Goal: Task Accomplishment & Management: Manage account settings

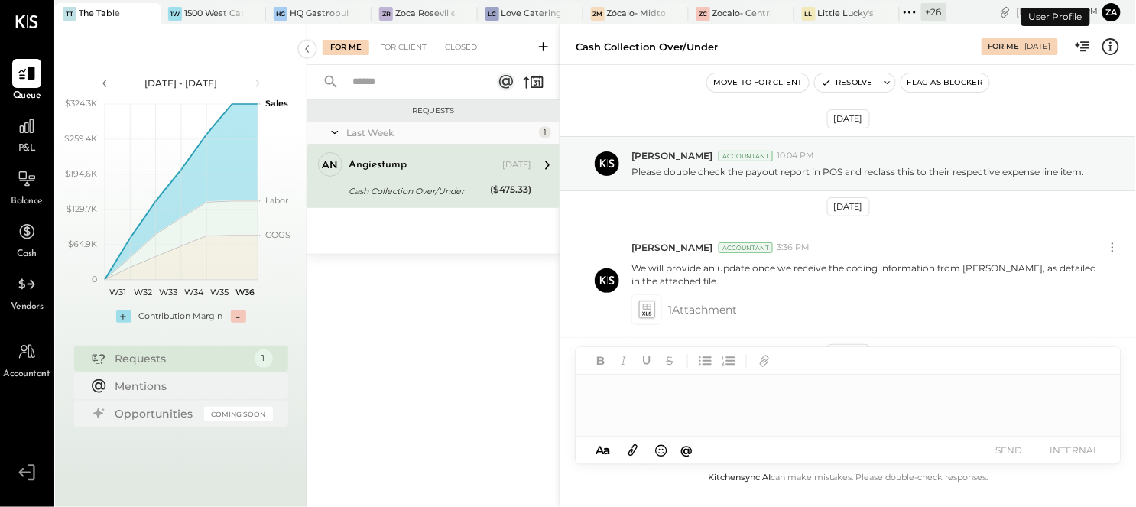
scroll to position [413, 0]
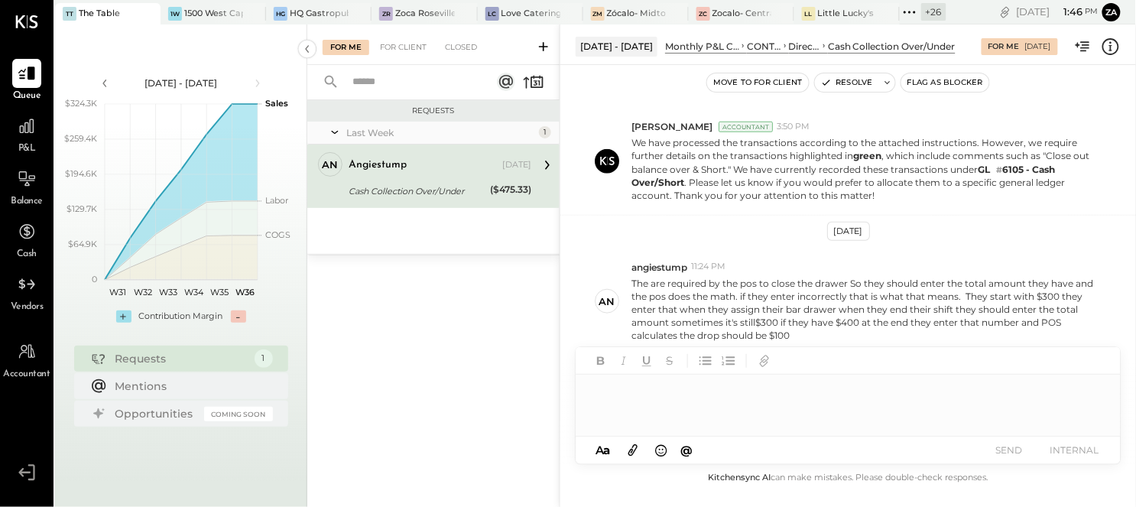
click at [425, 182] on div "Cash Collection Over/Under" at bounding box center [417, 191] width 137 height 18
click at [668, 398] on div at bounding box center [848, 405] width 545 height 61
click at [789, 407] on div at bounding box center [848, 405] width 545 height 61
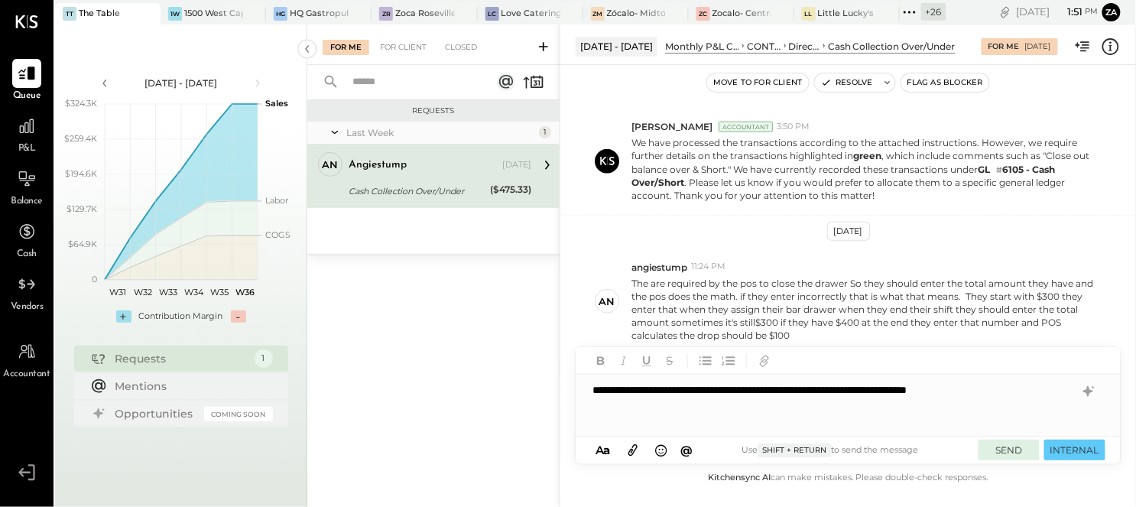
click at [1019, 448] on button "SEND" at bounding box center [1009, 450] width 61 height 21
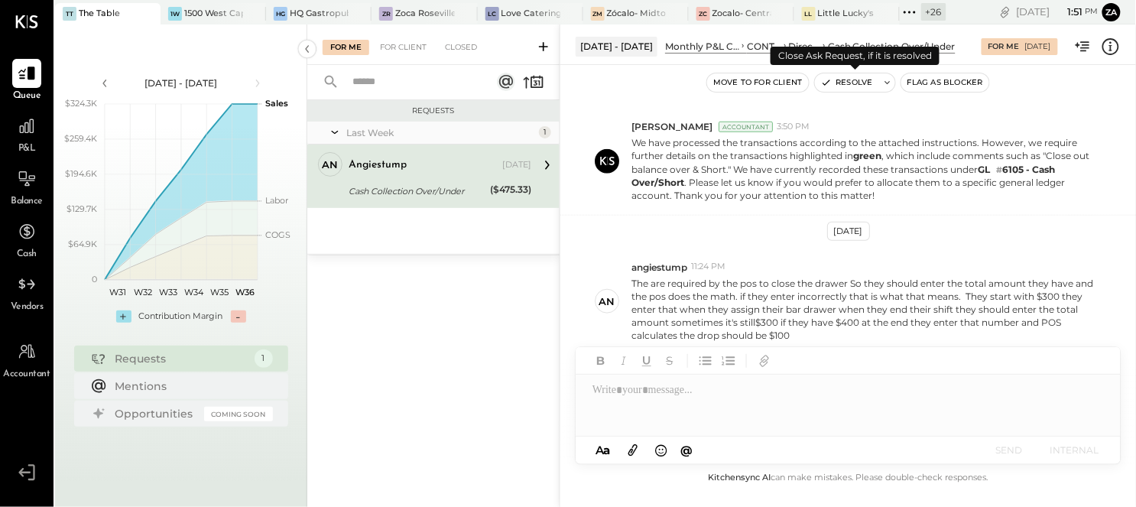
click at [857, 80] on button "Resolve" at bounding box center [847, 82] width 64 height 18
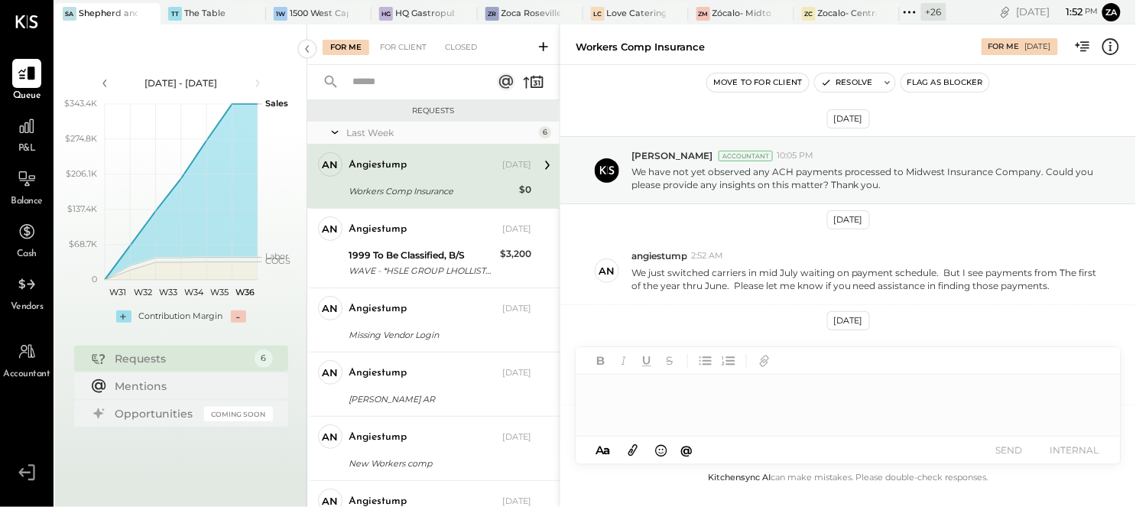
scroll to position [161, 0]
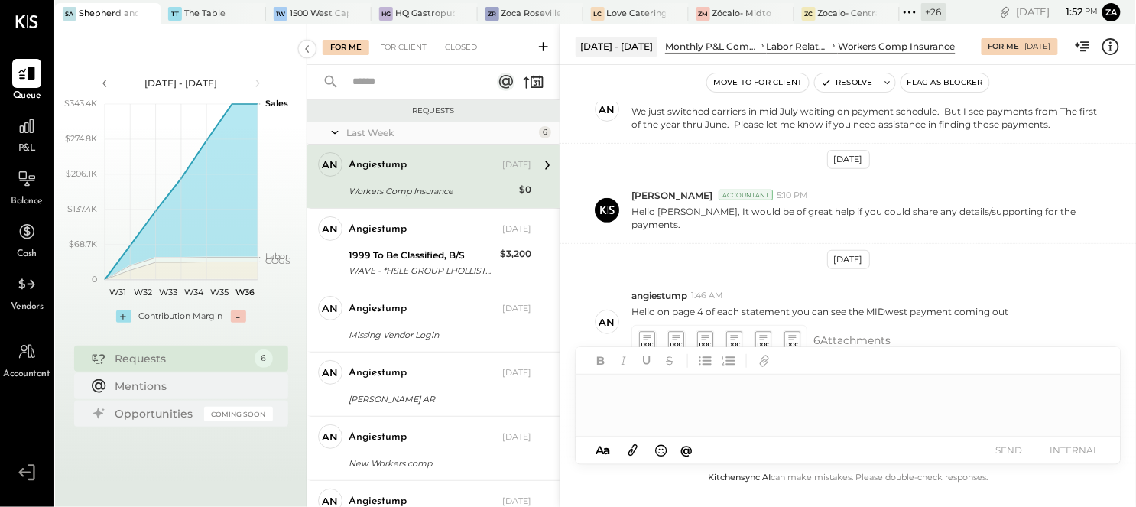
click at [437, 189] on div "Workers Comp Insurance" at bounding box center [432, 191] width 166 height 15
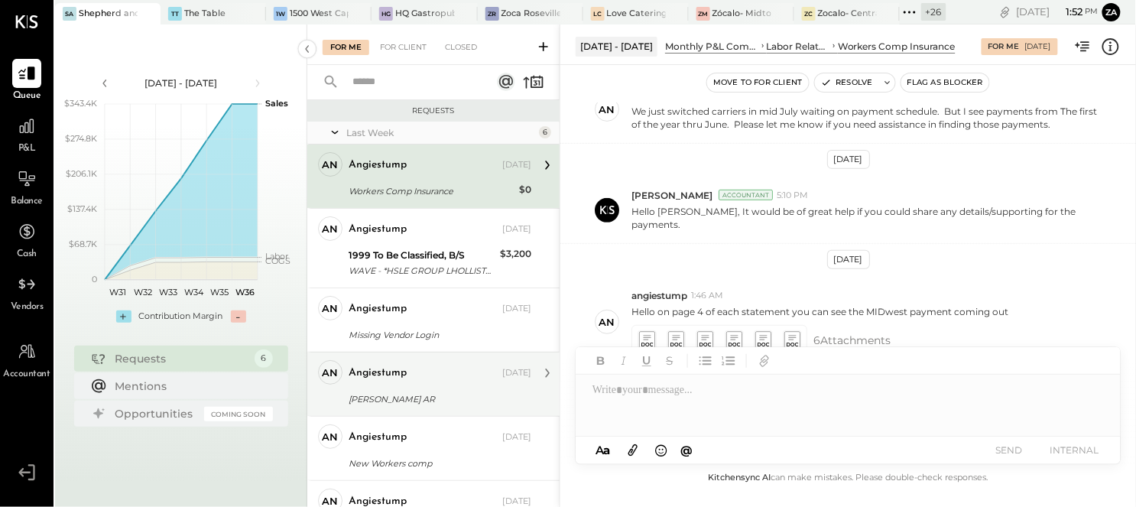
click at [401, 405] on div "[PERSON_NAME] AR" at bounding box center [438, 398] width 178 height 15
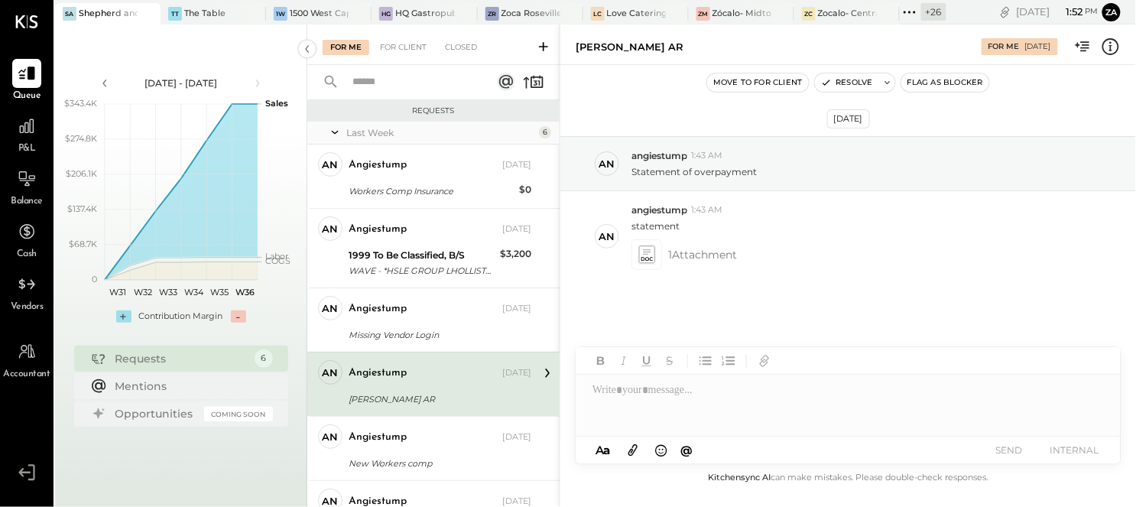
scroll to position [82, 0]
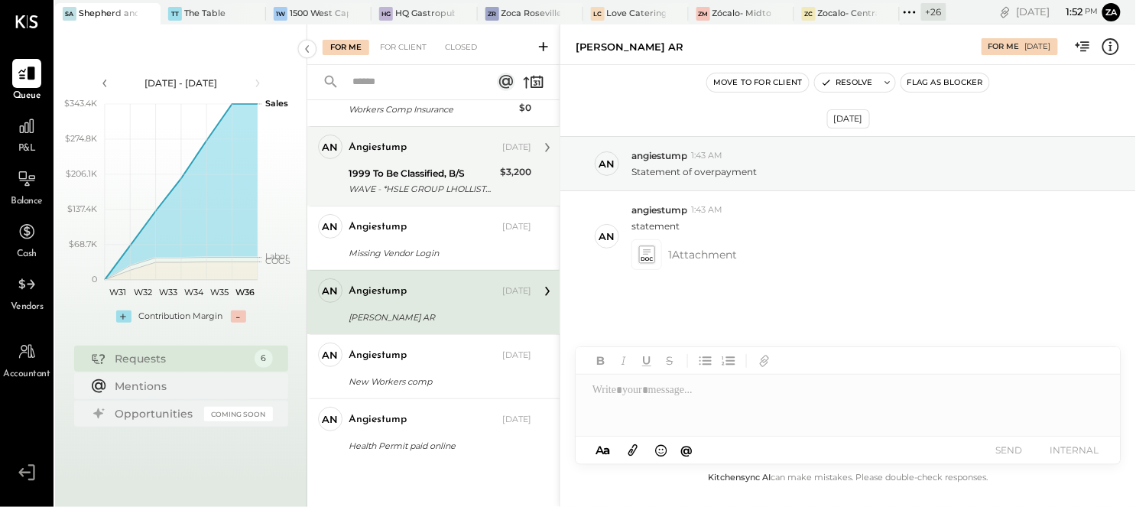
click at [391, 181] on div "WAVE - *HSLE GROUP LHOLLISTER CA XXXX2007" at bounding box center [422, 188] width 147 height 15
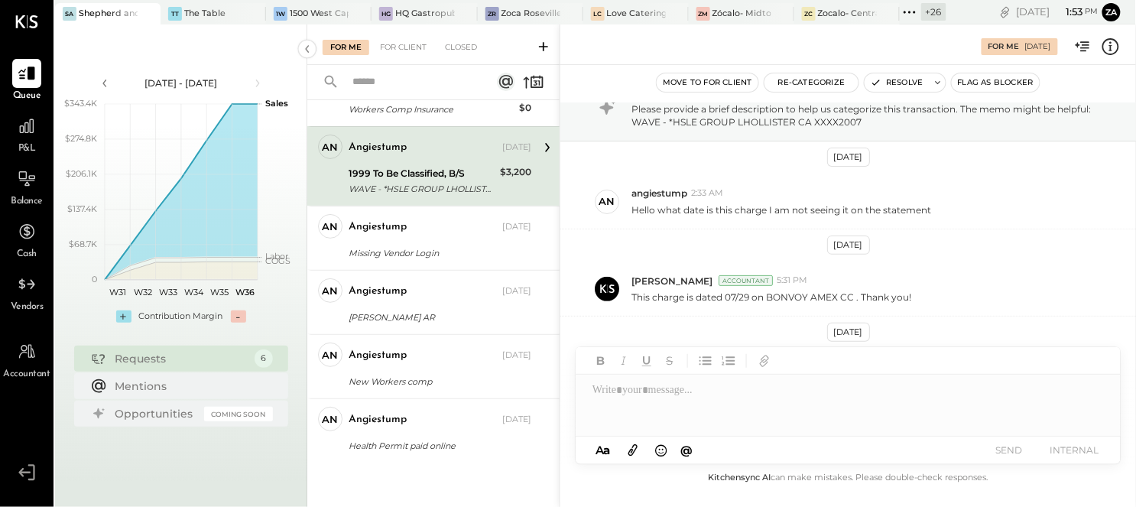
scroll to position [112, 0]
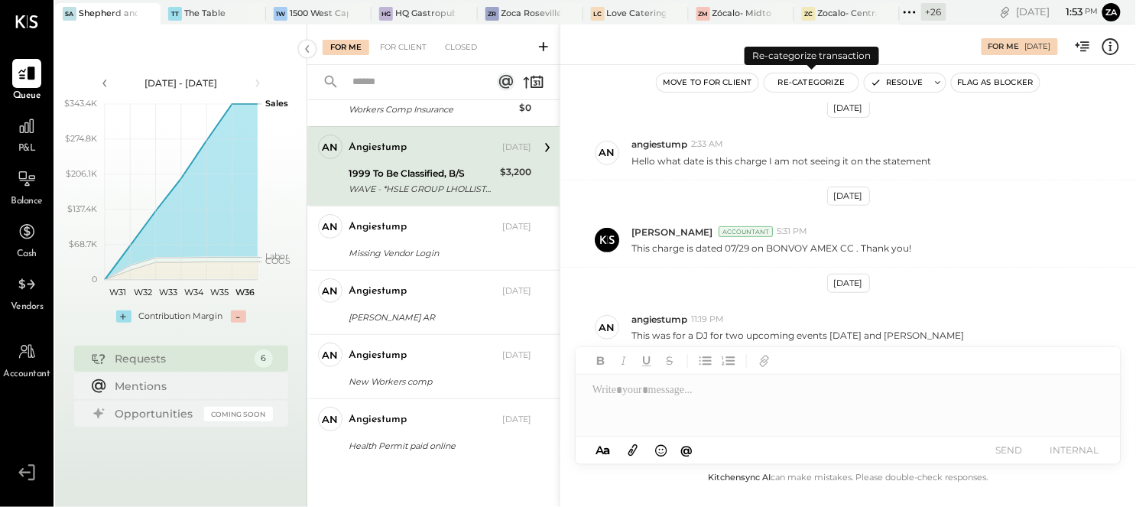
click at [813, 82] on button "Re-Categorize" at bounding box center [812, 82] width 95 height 18
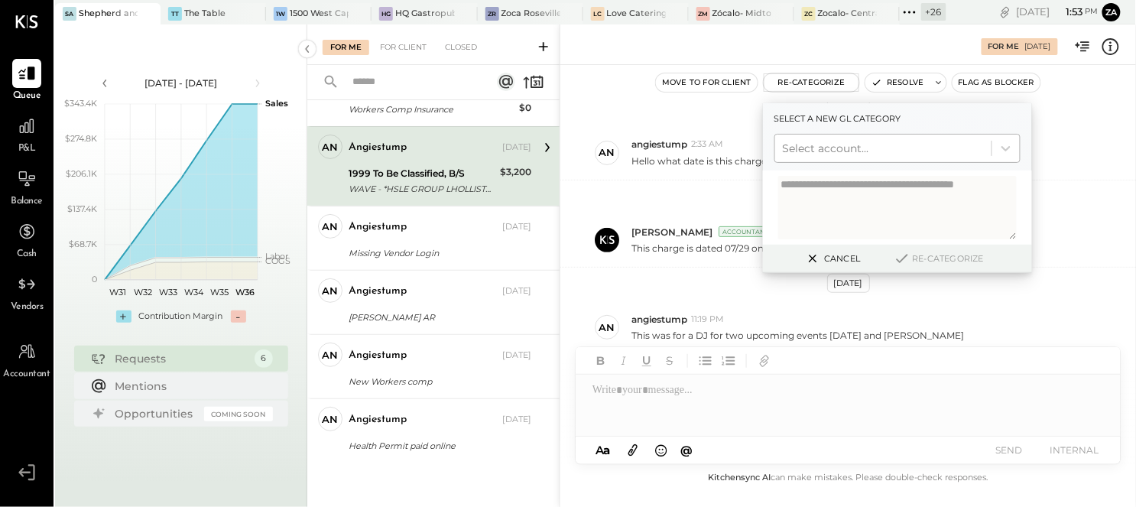
click at [827, 139] on div at bounding box center [883, 148] width 201 height 18
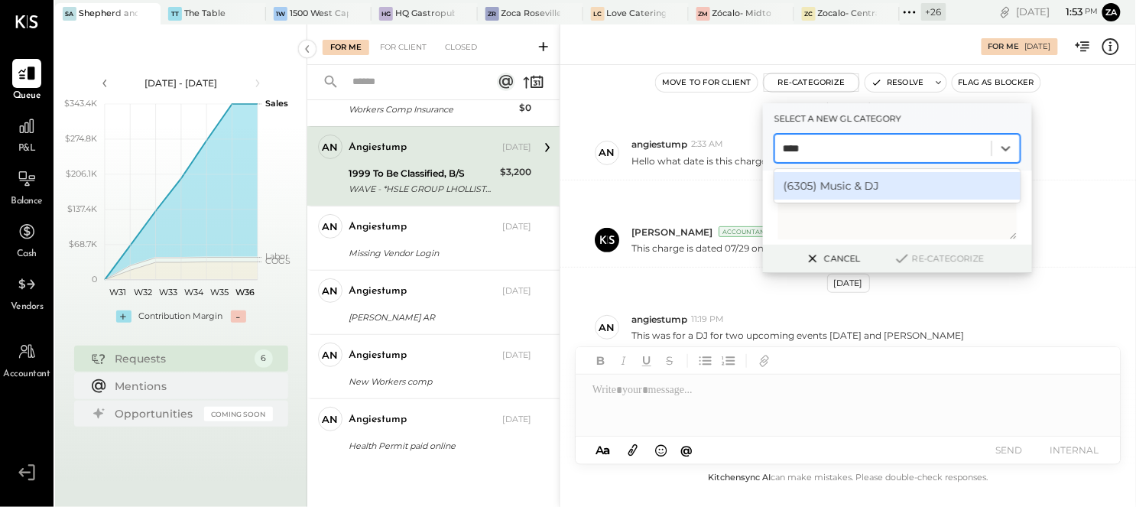
type input "*****"
click at [864, 180] on div "(6305) Music & DJ" at bounding box center [898, 186] width 246 height 28
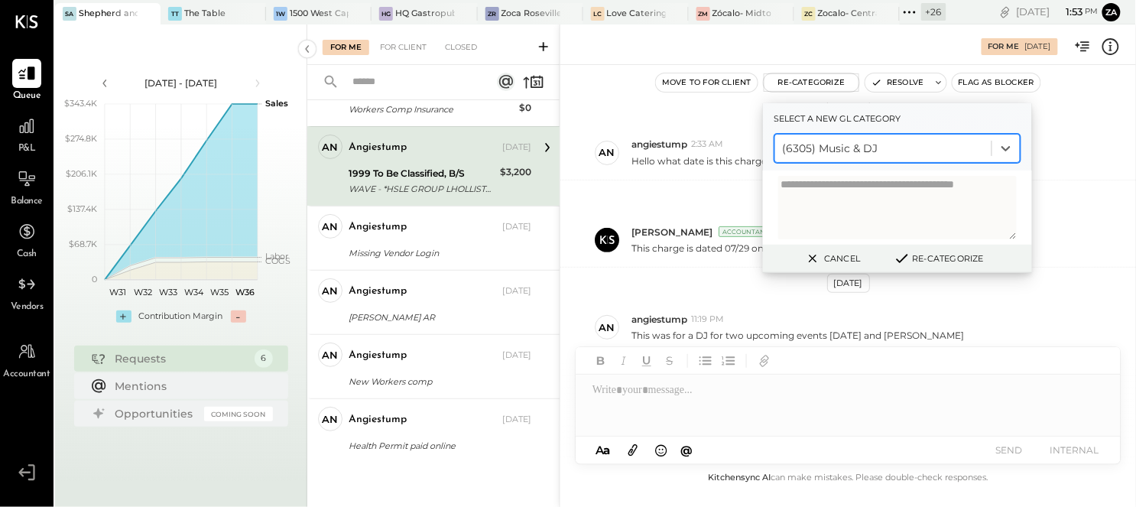
click at [928, 264] on button "Re-Categorize" at bounding box center [938, 258] width 101 height 18
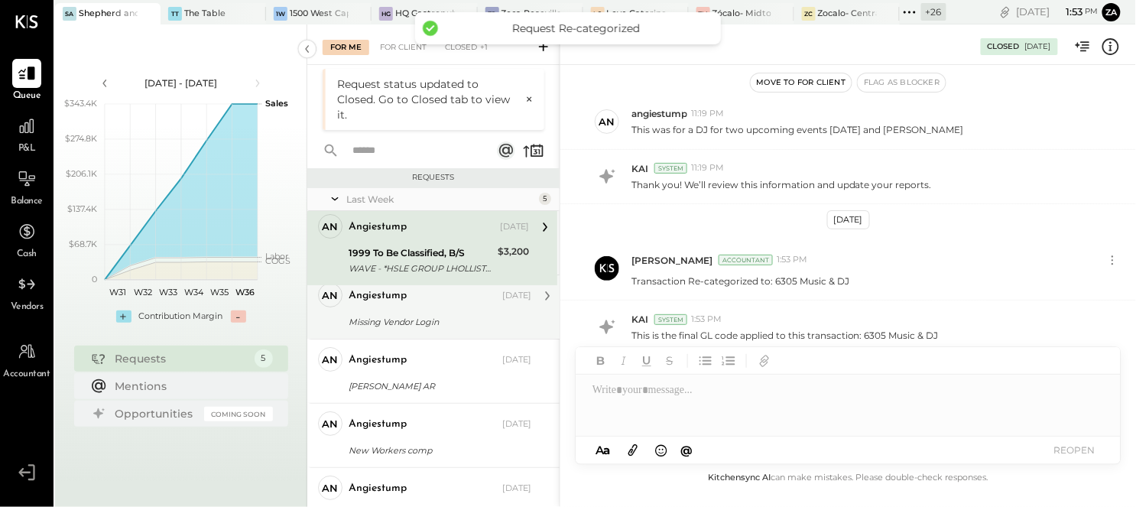
scroll to position [0, 0]
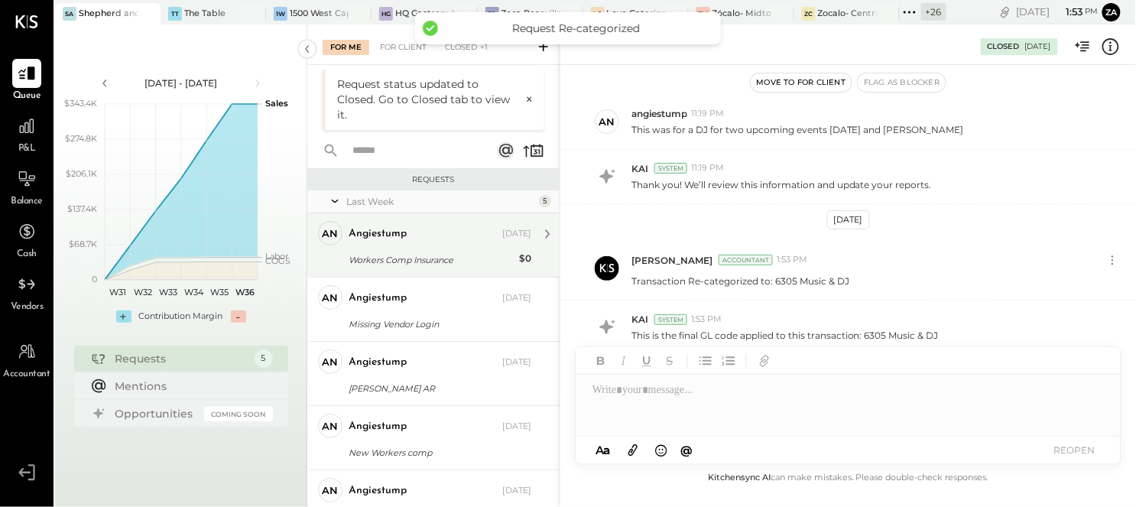
click at [429, 264] on div "Workers Comp Insurance" at bounding box center [432, 259] width 166 height 15
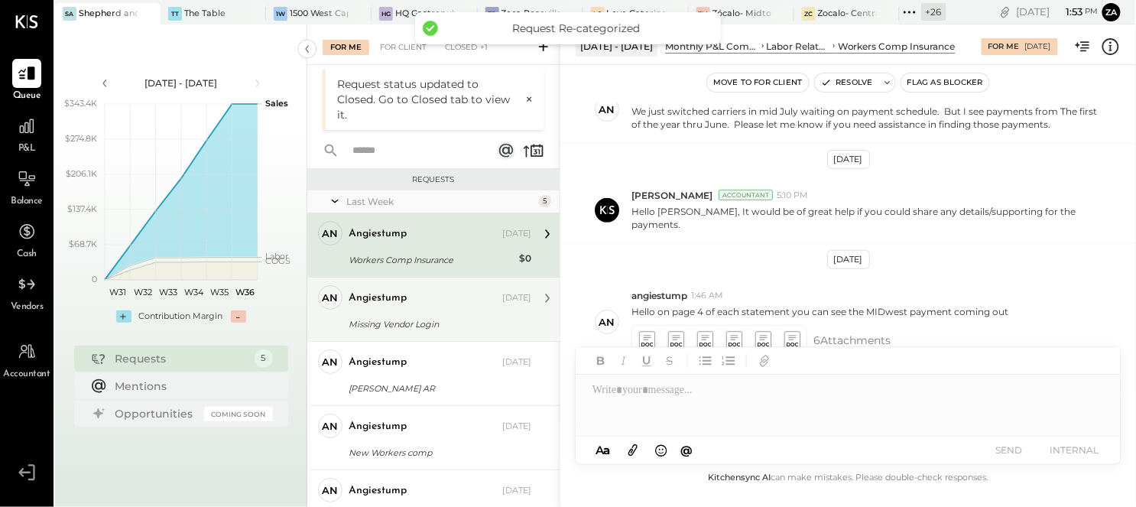
scroll to position [2, 0]
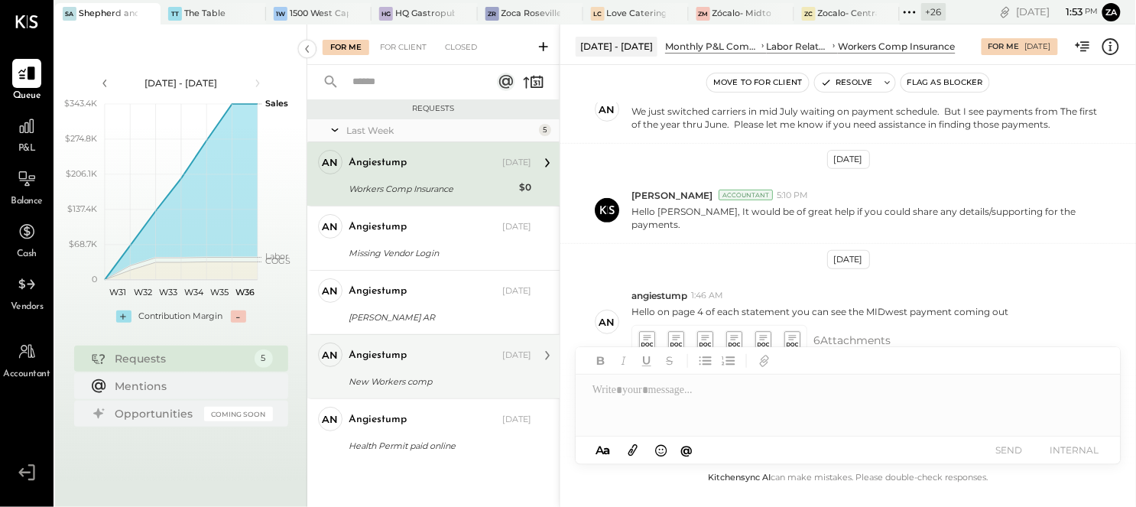
click at [439, 391] on div "an angiestump Owner angiestump [DATE] New Workers comp See attached" at bounding box center [433, 366] width 252 height 64
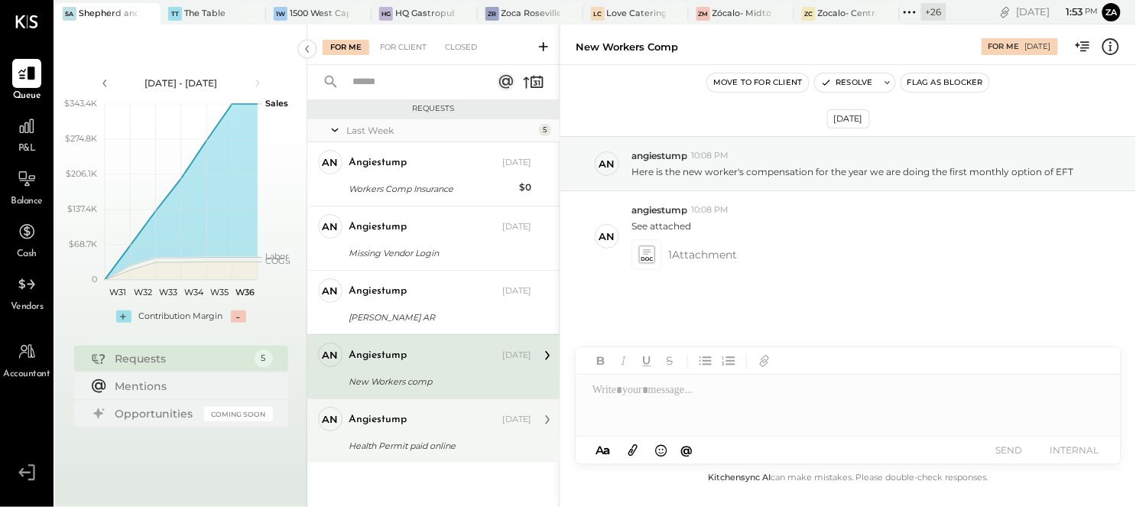
click at [442, 434] on div "angiestump [DATE] Health Permit paid online See attached" at bounding box center [440, 431] width 183 height 48
